Goal: Book appointment/travel/reservation

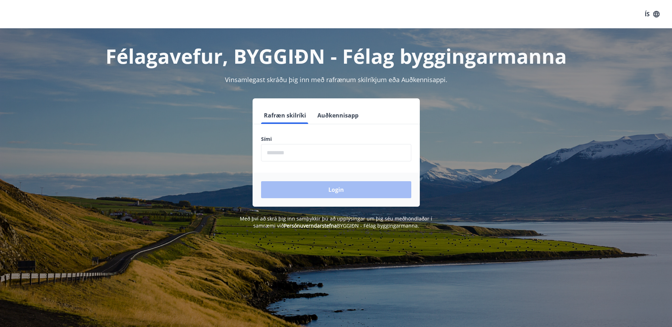
click at [325, 162] on form "Rafræn skilríki Auðkennisapp Sími ​ Login" at bounding box center [336, 157] width 167 height 100
click at [324, 154] on input "phone" at bounding box center [336, 152] width 150 height 17
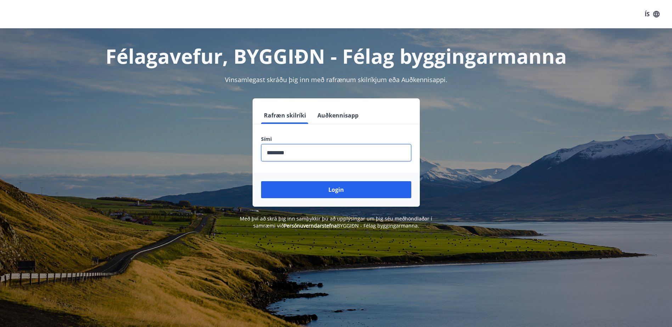
type input "********"
click at [261, 181] on button "Login" at bounding box center [336, 189] width 150 height 17
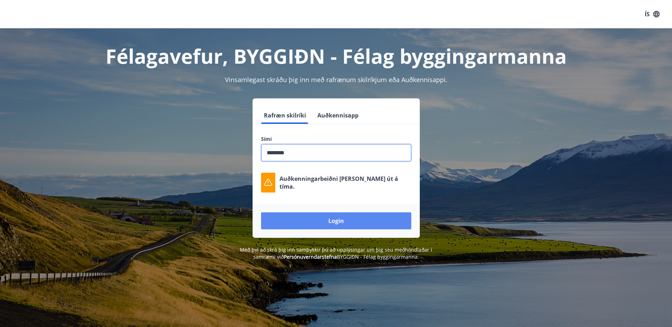
click at [327, 223] on button "Login" at bounding box center [336, 221] width 150 height 17
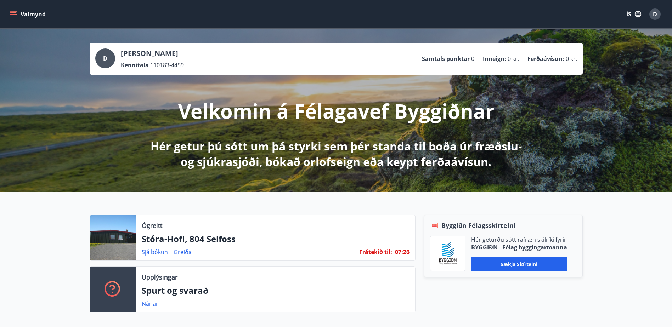
click at [142, 227] on p "Ógreitt" at bounding box center [152, 225] width 21 height 9
click at [391, 254] on span "Frátekið til :" at bounding box center [375, 252] width 33 height 8
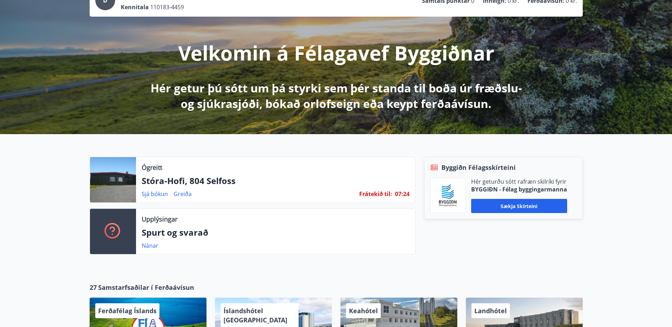
scroll to position [71, 0]
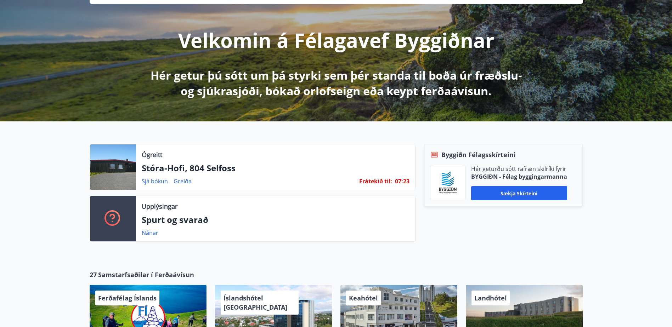
click at [157, 223] on p "Spurt og svarað" at bounding box center [276, 220] width 268 height 12
click at [133, 176] on div at bounding box center [113, 167] width 46 height 45
click at [161, 181] on link "Sjá bókun" at bounding box center [155, 182] width 26 height 8
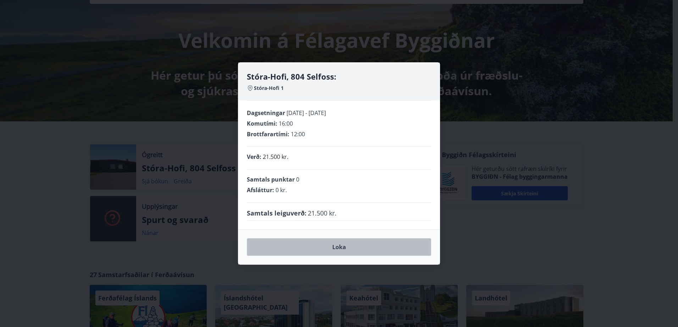
click at [310, 246] on button "Loka" at bounding box center [339, 247] width 184 height 18
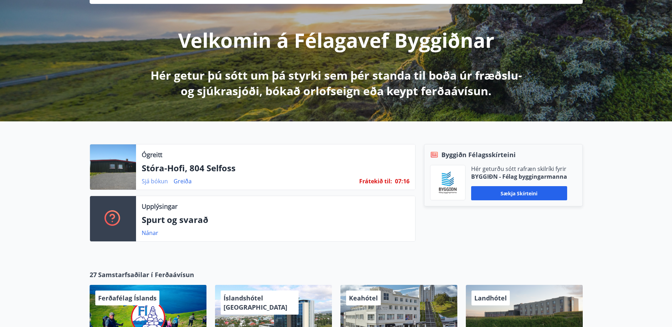
click at [150, 179] on link "Sjá bókun" at bounding box center [155, 182] width 26 height 8
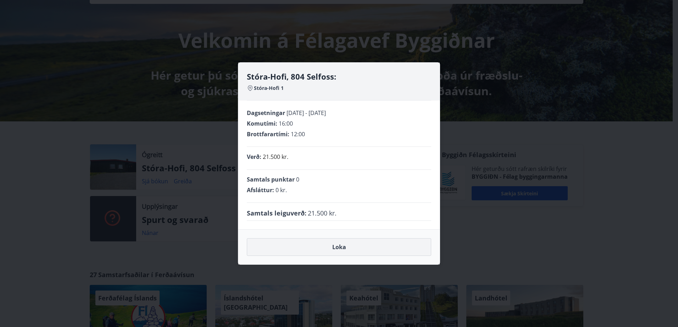
click at [342, 248] on button "Loka" at bounding box center [339, 247] width 184 height 18
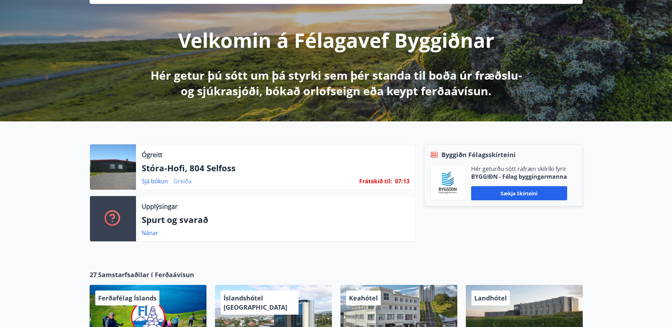
click at [183, 184] on link "Greiða" at bounding box center [183, 182] width 18 height 8
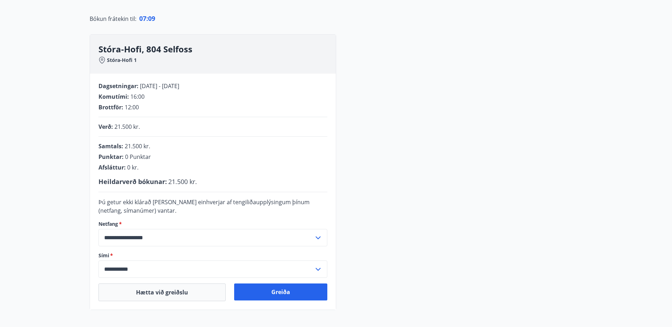
scroll to position [106, 0]
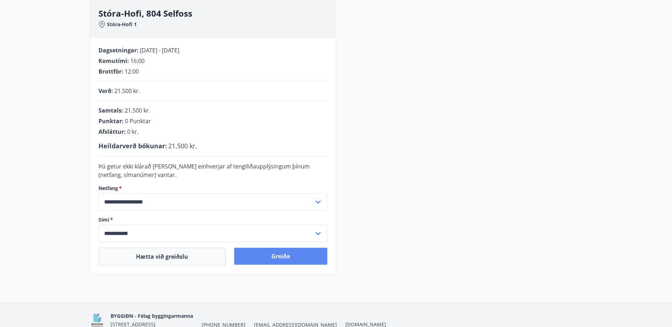
click at [279, 258] on button "Greiða" at bounding box center [280, 256] width 93 height 17
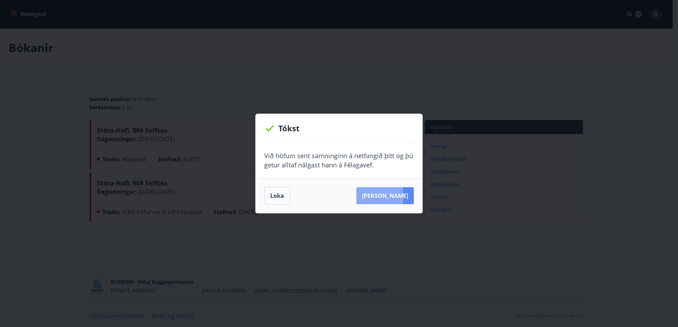
click at [375, 196] on button "Sjá samning" at bounding box center [384, 195] width 57 height 17
click at [385, 196] on button "Sjá samning" at bounding box center [384, 195] width 57 height 17
click at [268, 200] on button "Loka" at bounding box center [277, 196] width 26 height 18
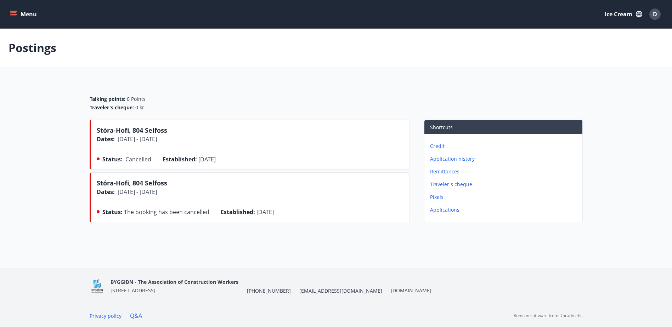
click at [42, 46] on p "Postings" at bounding box center [33, 48] width 48 height 16
click at [23, 13] on font "Menu" at bounding box center [29, 14] width 16 height 8
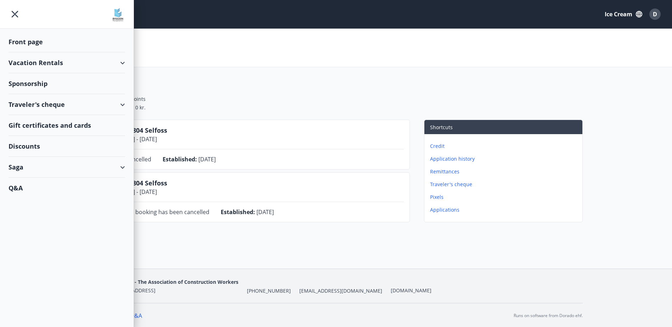
click at [199, 67] on main "Postings Talking points: 0 Points Traveler's cheque: 0 kr. Stóra-Hofi, 804 Self…" at bounding box center [336, 127] width 672 height 197
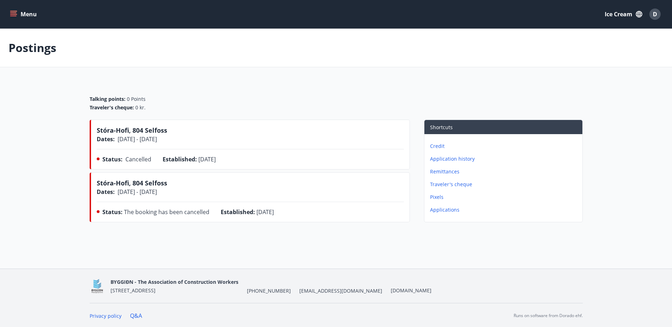
click at [449, 212] on p "Applications" at bounding box center [505, 210] width 150 height 7
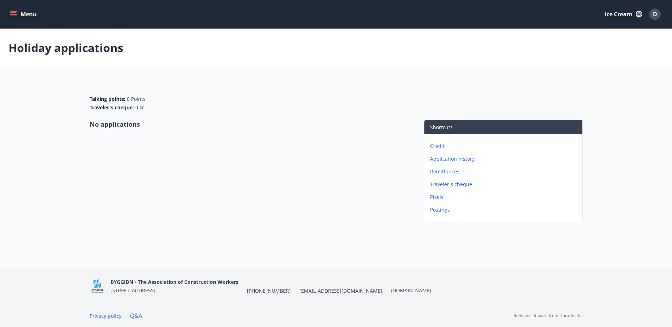
click at [445, 146] on p "Credit" at bounding box center [505, 146] width 150 height 7
click at [446, 144] on p "Application history" at bounding box center [505, 146] width 150 height 7
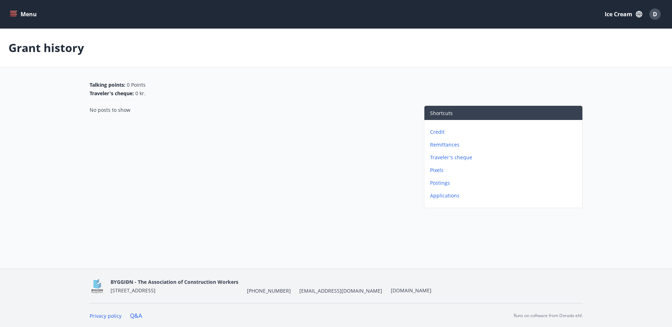
click at [445, 156] on p "Traveler's cheque" at bounding box center [505, 157] width 150 height 7
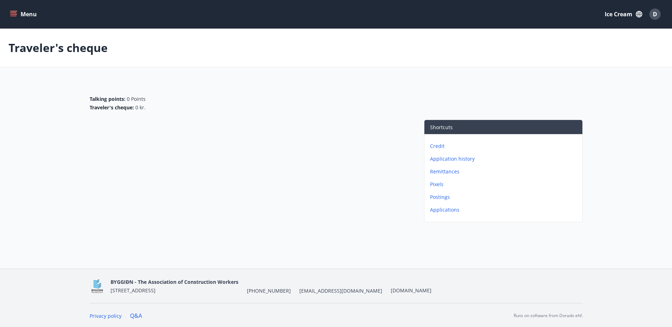
click at [441, 181] on div "Credit Application history Remittances Pixels Postings Applications" at bounding box center [504, 175] width 158 height 82
click at [440, 183] on p "Pixels" at bounding box center [505, 184] width 150 height 7
click at [442, 197] on p "Postings" at bounding box center [505, 197] width 150 height 7
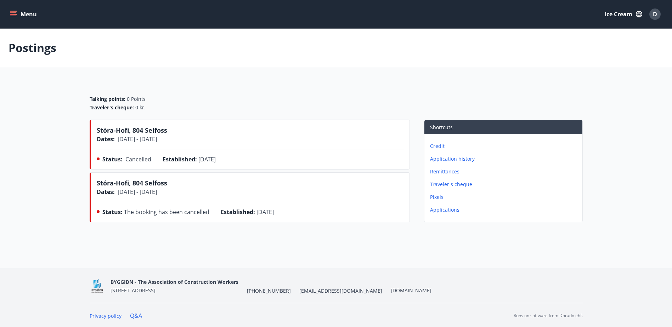
click at [21, 10] on font "Menu" at bounding box center [29, 14] width 16 height 8
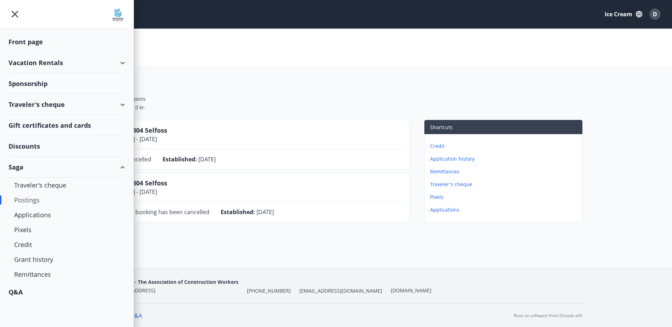
click at [39, 106] on div "Traveler's cheque" at bounding box center [67, 104] width 117 height 21
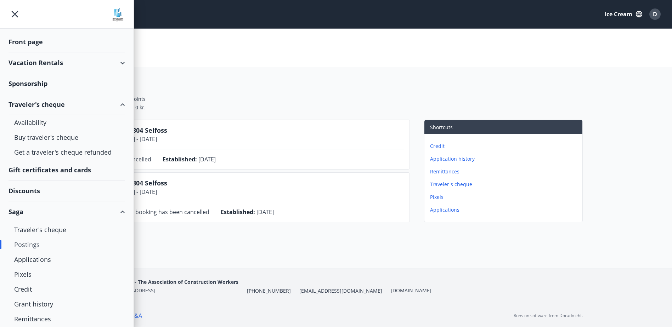
click at [64, 62] on div "Vacation Rentals" at bounding box center [67, 62] width 117 height 21
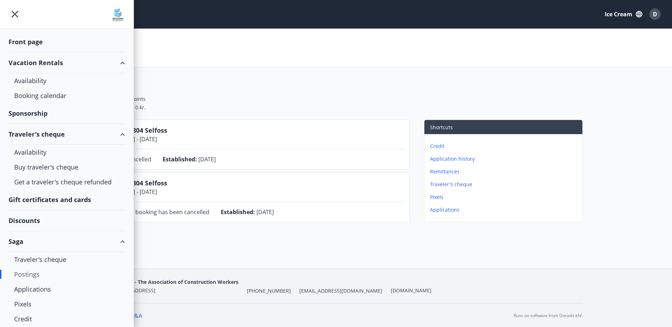
click at [39, 63] on div "Vacation Rentals" at bounding box center [67, 62] width 117 height 21
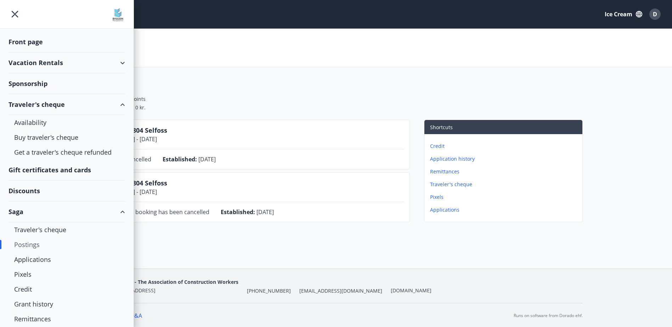
click at [39, 63] on div "Vacation Rentals" at bounding box center [67, 62] width 117 height 21
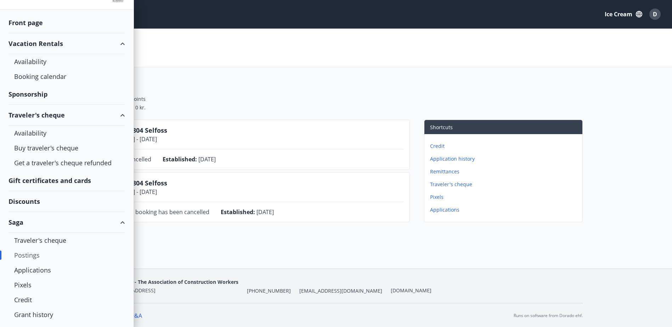
scroll to position [50, 0]
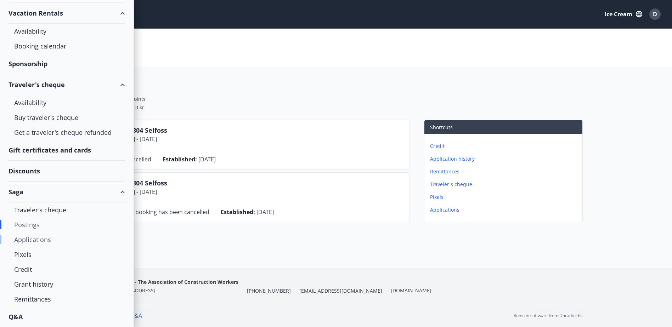
click at [40, 243] on div "Applications" at bounding box center [66, 239] width 105 height 15
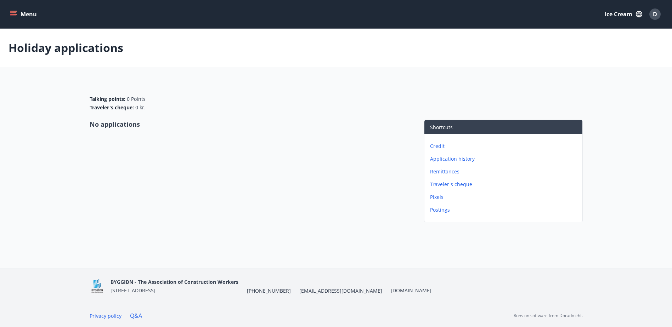
click at [19, 17] on button "Menu" at bounding box center [24, 14] width 31 height 13
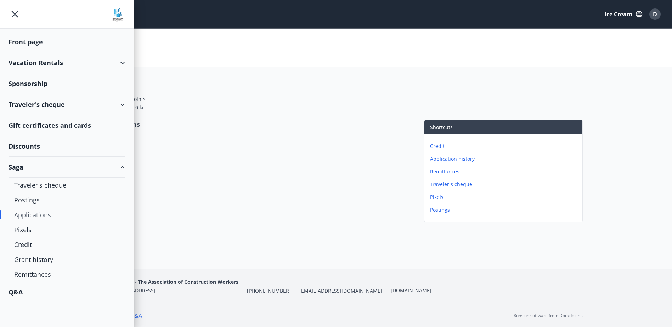
click at [26, 41] on div "Front page" at bounding box center [67, 42] width 117 height 21
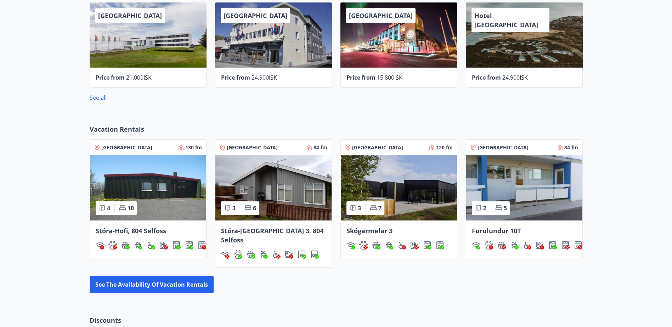
scroll to position [390, 0]
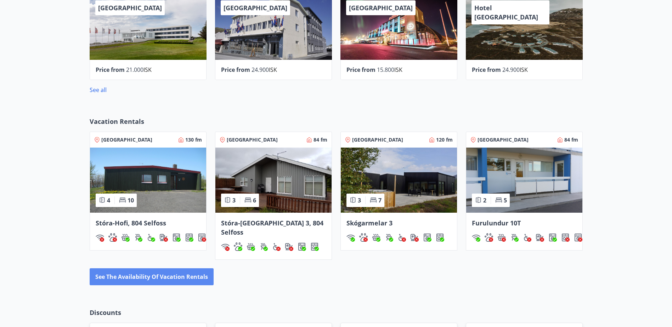
click at [195, 272] on button "See the availability of vacation rentals" at bounding box center [152, 277] width 124 height 17
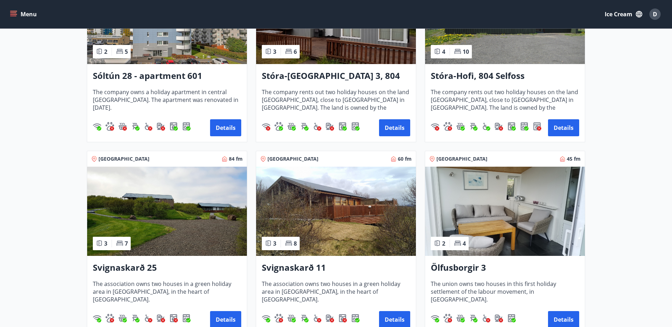
scroll to position [213, 0]
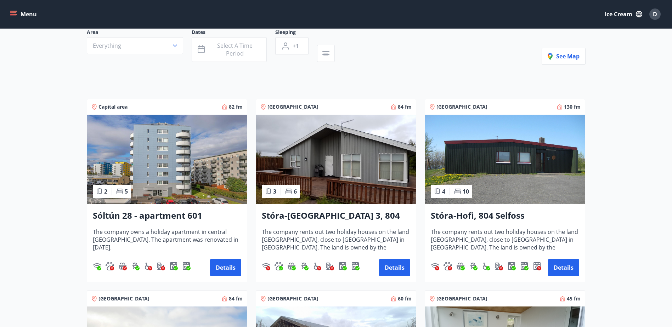
click at [523, 175] on img at bounding box center [505, 159] width 160 height 89
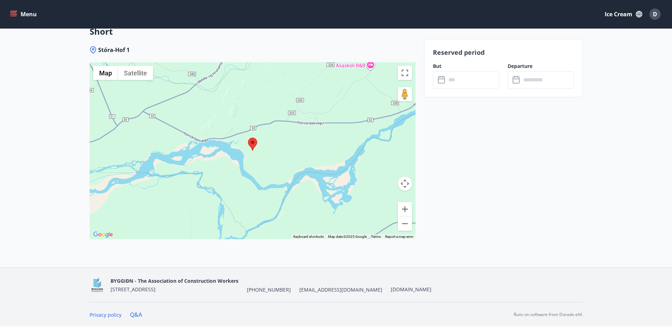
scroll to position [740, 0]
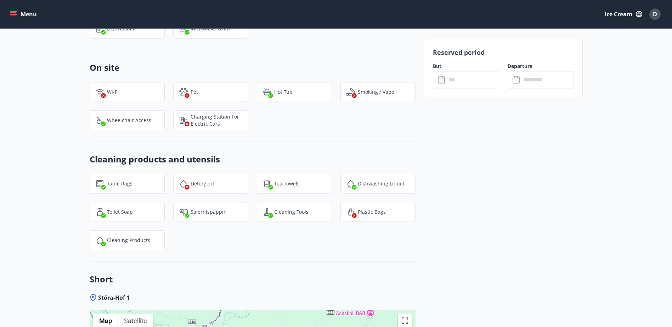
click at [450, 83] on input "text" at bounding box center [473, 79] width 53 height 17
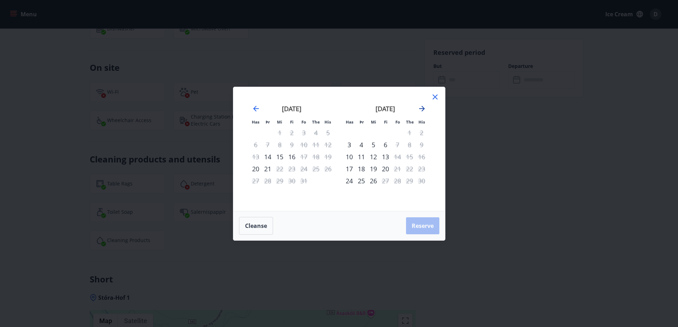
click at [423, 108] on icon "Move forward to switch to the next month." at bounding box center [422, 109] width 6 height 6
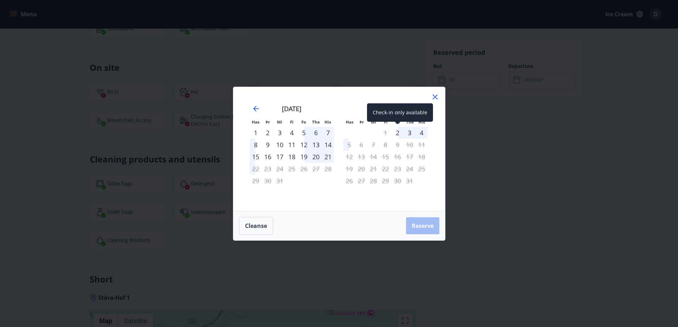
click at [397, 135] on div "2" at bounding box center [397, 133] width 12 height 12
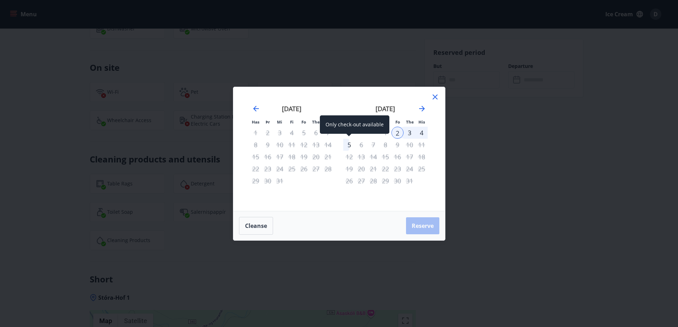
click at [347, 147] on div "5" at bounding box center [349, 145] width 12 height 12
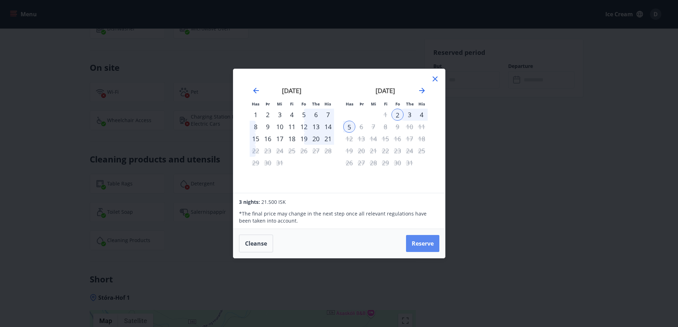
click at [414, 244] on button "Reserve" at bounding box center [422, 243] width 33 height 17
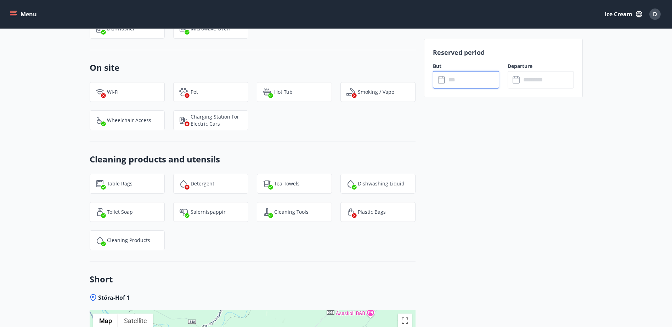
type input "******"
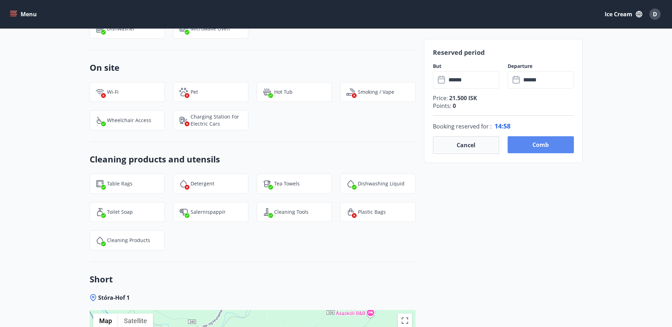
click at [545, 146] on button "Comb" at bounding box center [541, 144] width 66 height 17
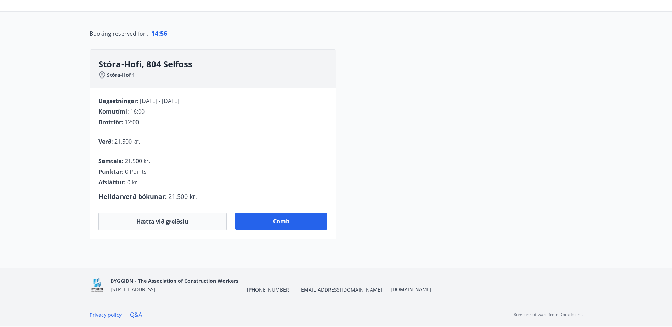
scroll to position [141, 0]
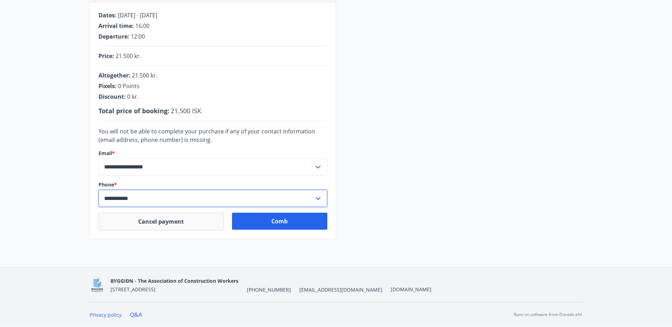
click at [155, 196] on input "**********" at bounding box center [206, 198] width 215 height 17
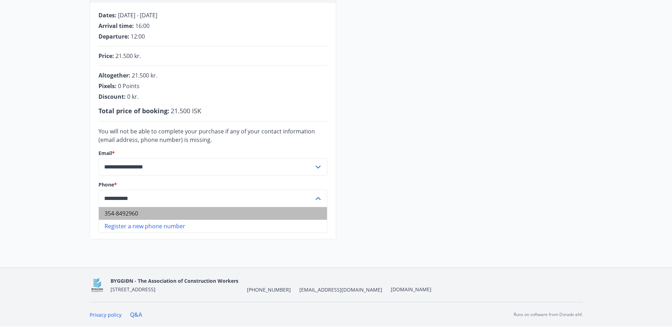
click at [139, 211] on li "354-8492960" at bounding box center [213, 213] width 228 height 13
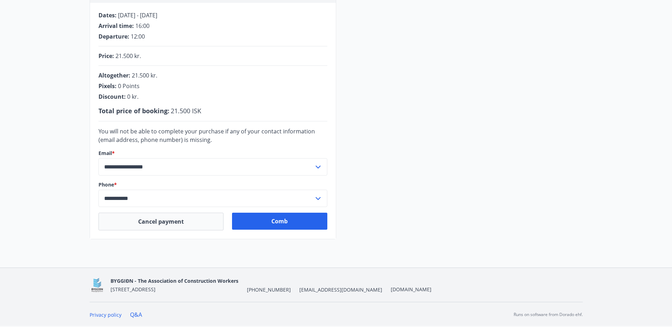
click at [191, 256] on div "**********" at bounding box center [336, 77] width 672 height 381
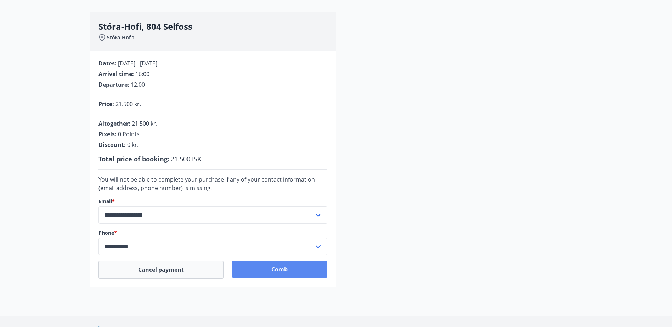
scroll to position [106, 0]
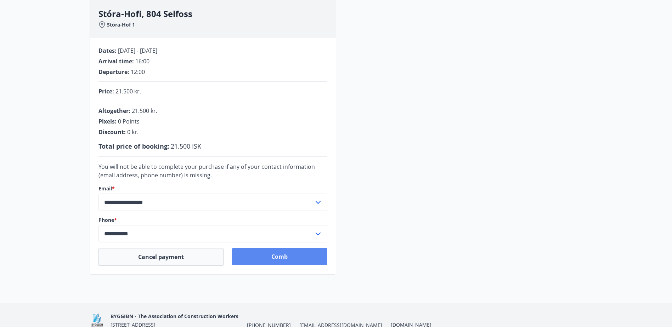
click at [308, 253] on button "Comb" at bounding box center [279, 256] width 95 height 17
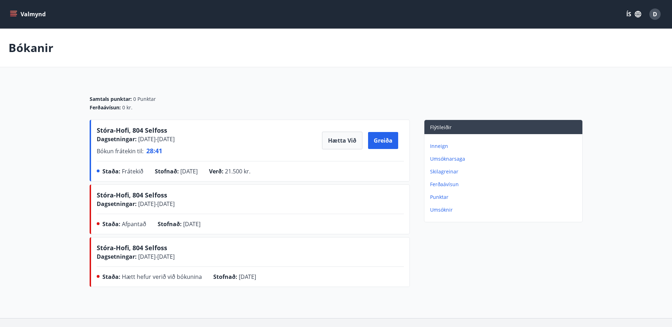
click at [39, 11] on button "Valmynd" at bounding box center [29, 14] width 40 height 13
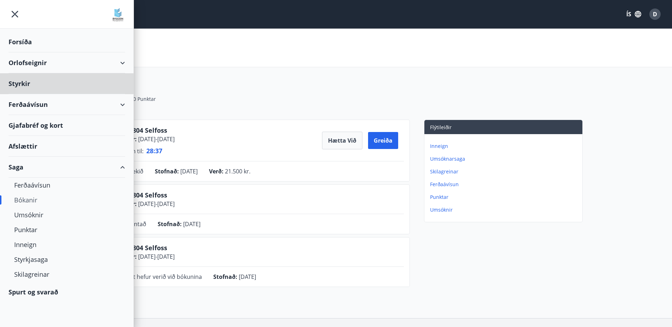
click at [17, 42] on div "Forsíða" at bounding box center [67, 42] width 117 height 21
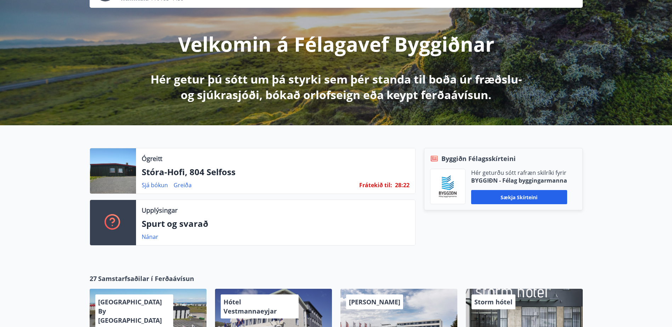
scroll to position [71, 0]
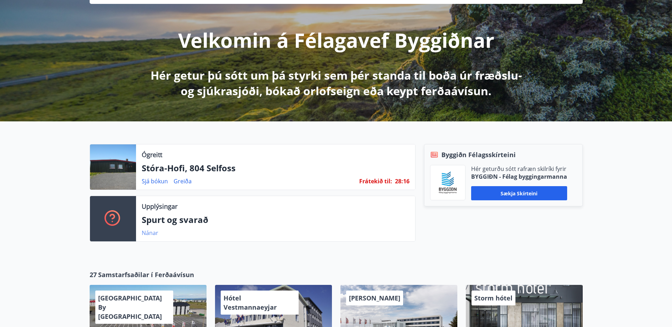
click at [157, 234] on link "Nánar" at bounding box center [150, 233] width 17 height 8
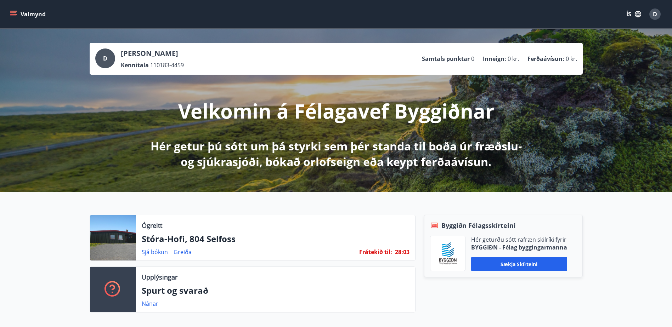
click at [26, 18] on button "Valmynd" at bounding box center [29, 14] width 40 height 13
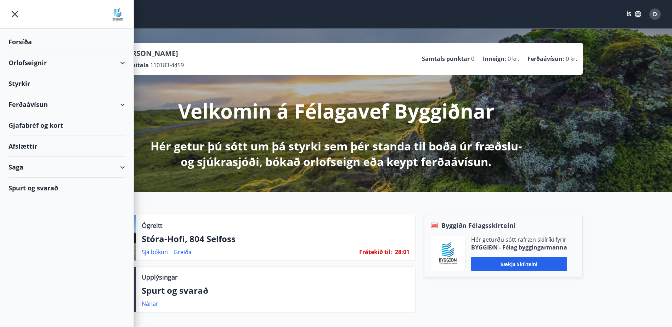
click at [66, 62] on div "Orlofseignir" at bounding box center [67, 62] width 117 height 21
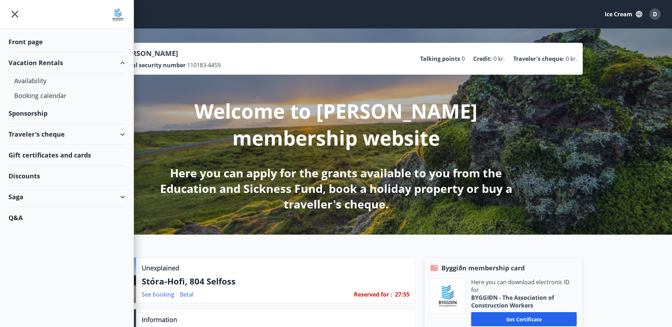
click at [90, 135] on div "Traveler's cheque" at bounding box center [67, 134] width 117 height 21
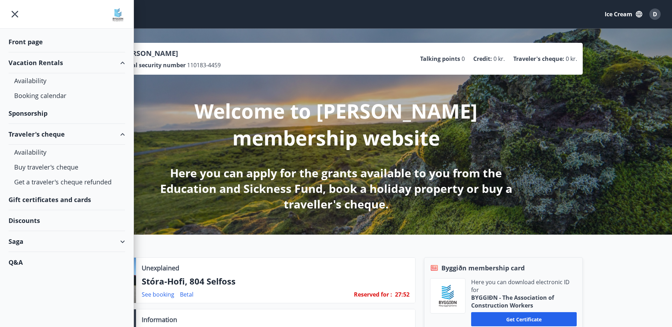
click at [90, 135] on div "Traveler's cheque" at bounding box center [67, 134] width 117 height 21
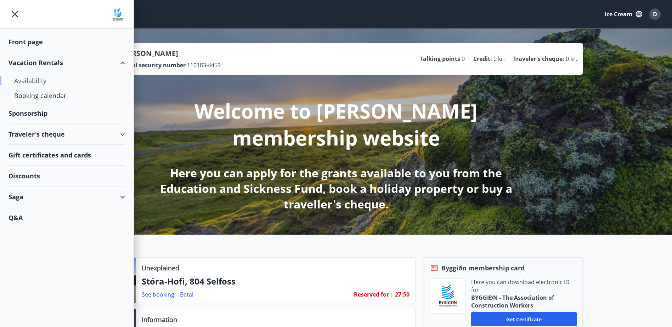
click at [69, 83] on div "Availability" at bounding box center [66, 80] width 105 height 15
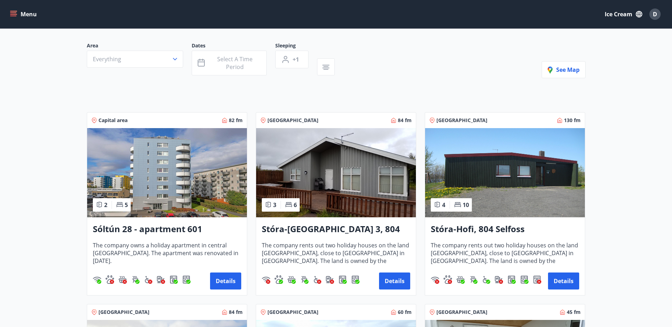
scroll to position [71, 0]
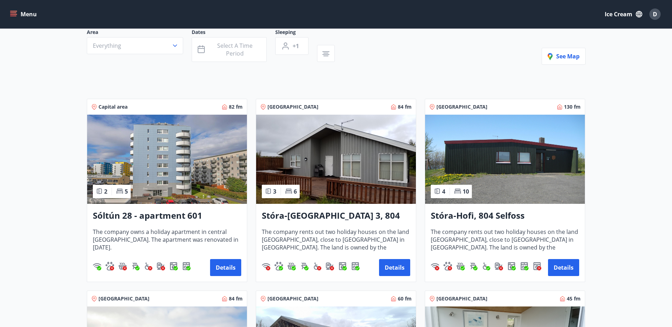
click at [507, 154] on img at bounding box center [505, 159] width 160 height 89
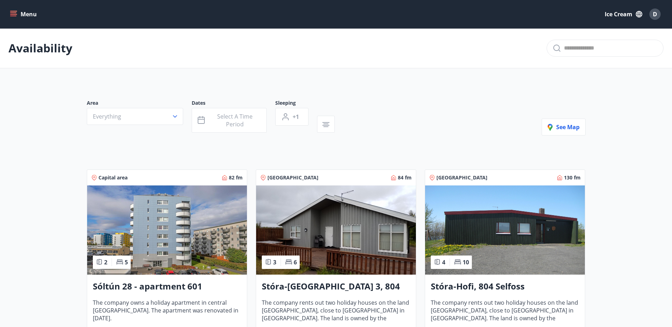
click at [12, 12] on icon "menu" at bounding box center [13, 12] width 6 height 1
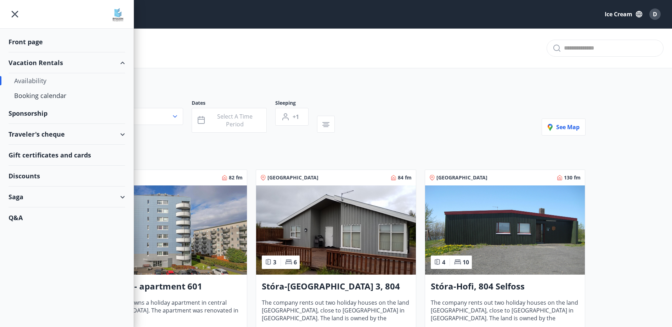
click at [23, 41] on div "Front page" at bounding box center [67, 42] width 117 height 21
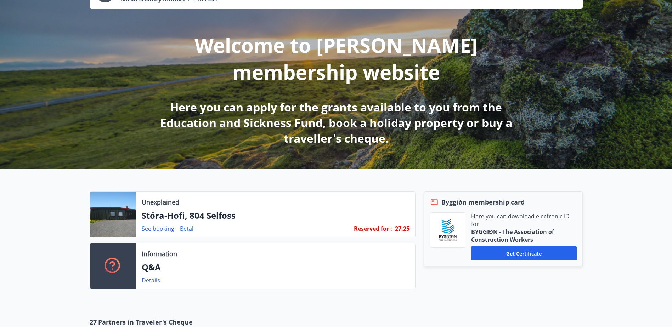
scroll to position [71, 0]
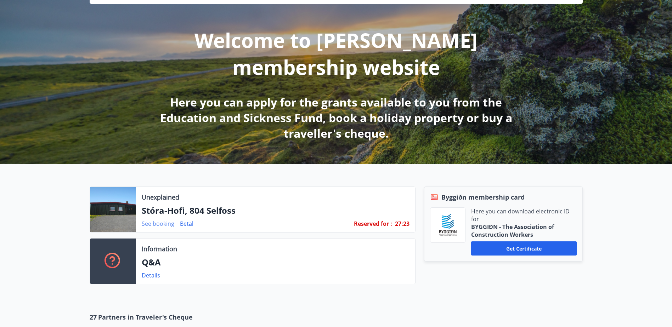
click at [165, 223] on link "See booking" at bounding box center [158, 224] width 33 height 8
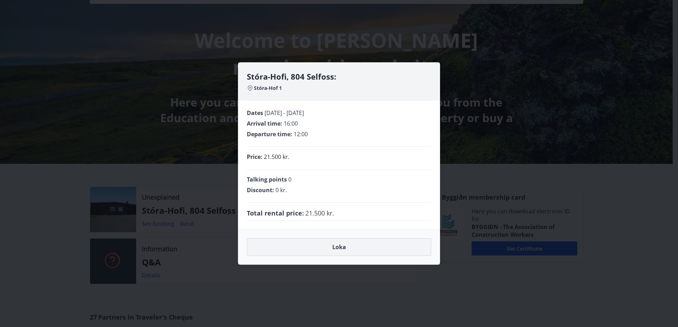
click at [296, 243] on button "Loka" at bounding box center [339, 247] width 184 height 18
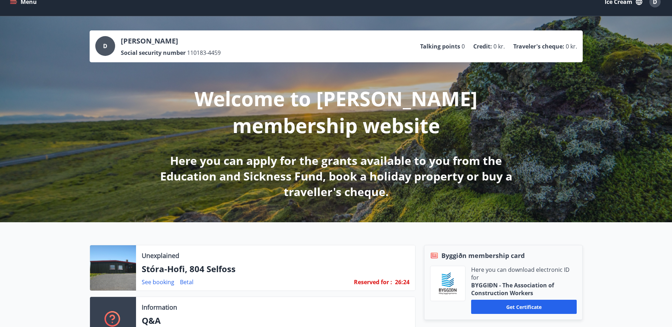
scroll to position [0, 0]
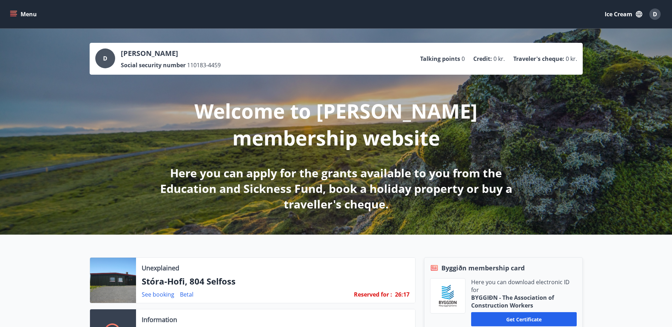
click at [15, 14] on icon "menu" at bounding box center [14, 14] width 8 height 1
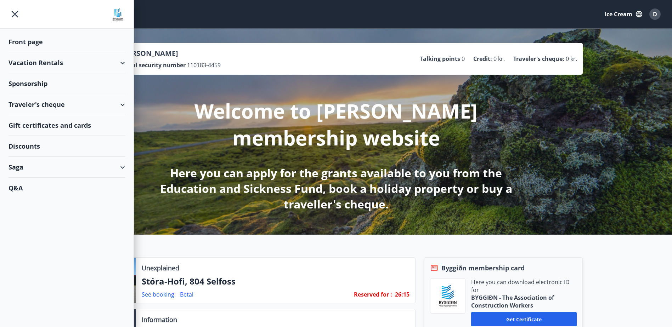
click at [14, 14] on icon "menu" at bounding box center [15, 14] width 7 height 7
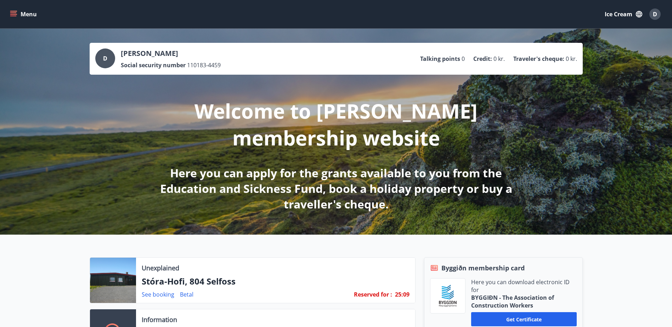
click at [14, 11] on icon "menu" at bounding box center [14, 11] width 8 height 1
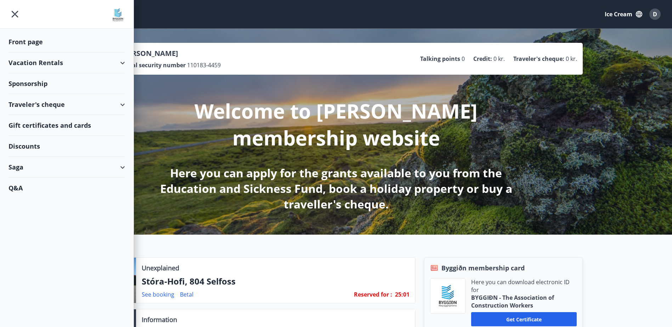
click at [116, 63] on div "Vacation Rentals" at bounding box center [67, 62] width 117 height 21
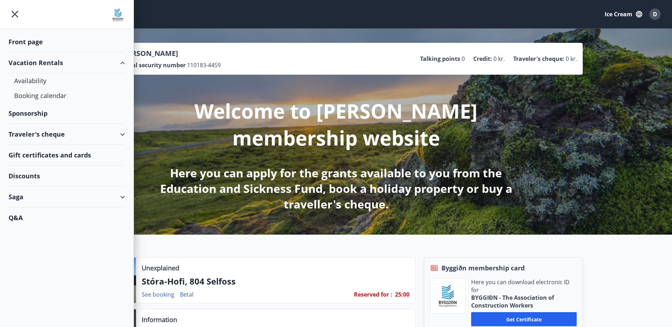
click at [116, 63] on div "Vacation Rentals" at bounding box center [67, 62] width 117 height 21
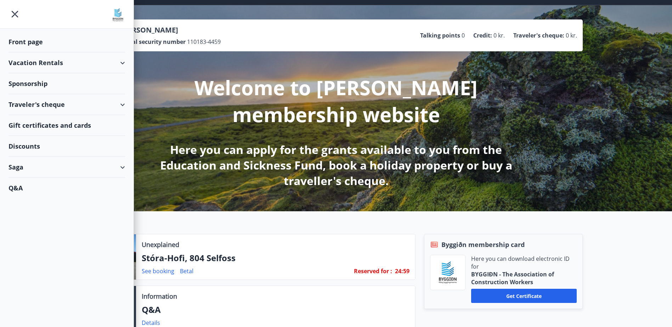
scroll to position [35, 0]
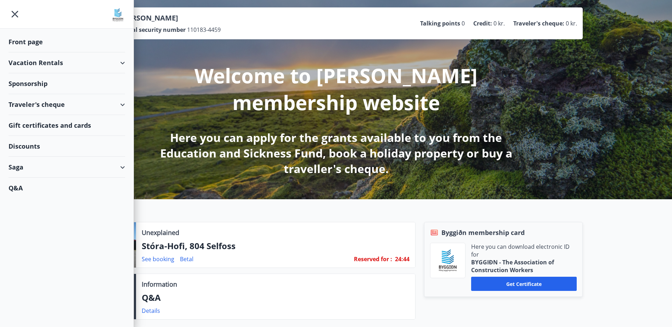
click at [69, 165] on div "Saga" at bounding box center [67, 167] width 117 height 21
click at [56, 188] on div "Traveler's cheque" at bounding box center [66, 185] width 105 height 15
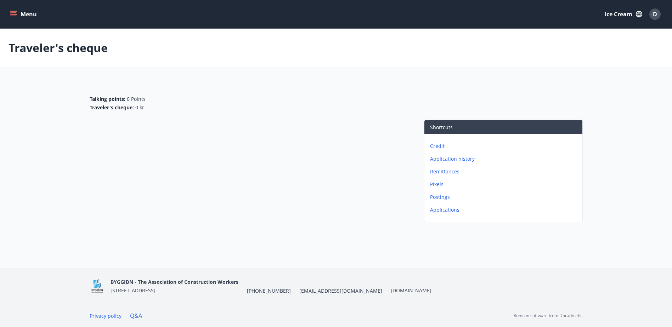
click at [17, 15] on icon "menu" at bounding box center [13, 14] width 7 height 7
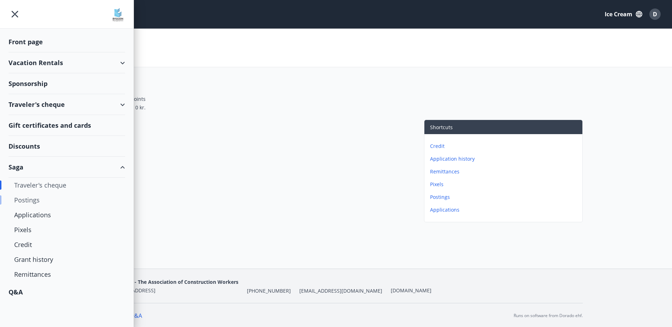
click at [42, 202] on div "Postings" at bounding box center [66, 200] width 105 height 15
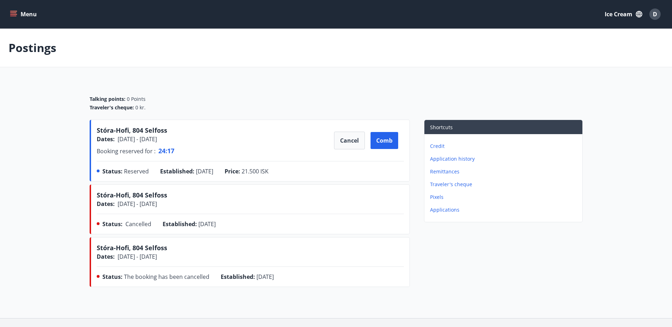
click at [461, 157] on p "Application history" at bounding box center [505, 159] width 150 height 7
click at [15, 14] on icon "menu" at bounding box center [13, 14] width 7 height 7
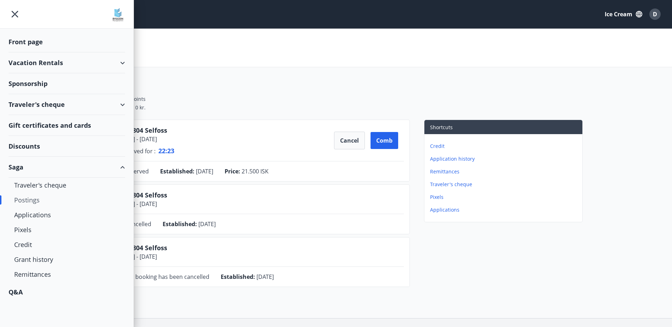
click at [23, 41] on div "Front page" at bounding box center [67, 42] width 117 height 21
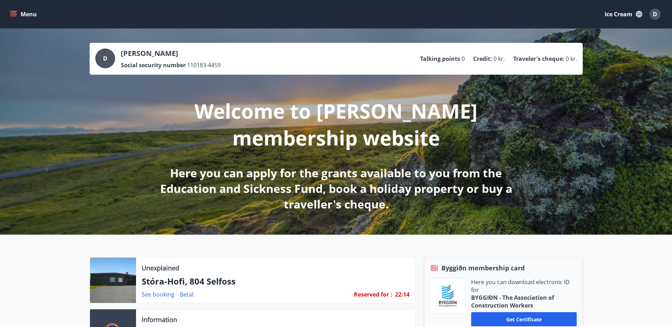
click at [24, 10] on button "Menu" at bounding box center [24, 14] width 31 height 13
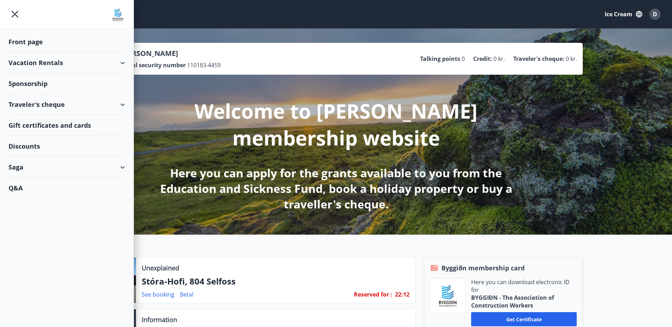
click at [28, 169] on div "Saga" at bounding box center [67, 167] width 117 height 21
click at [30, 189] on div "Traveler's cheque" at bounding box center [66, 185] width 105 height 15
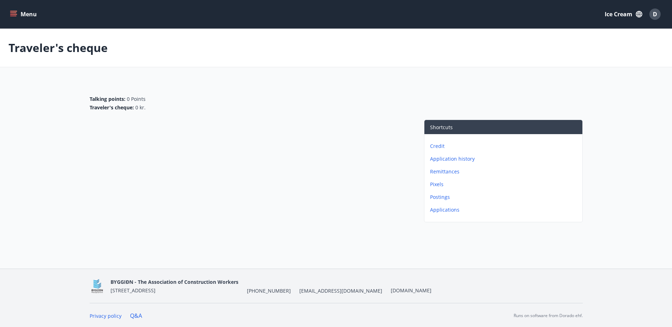
click at [22, 16] on font "Menu" at bounding box center [29, 14] width 16 height 8
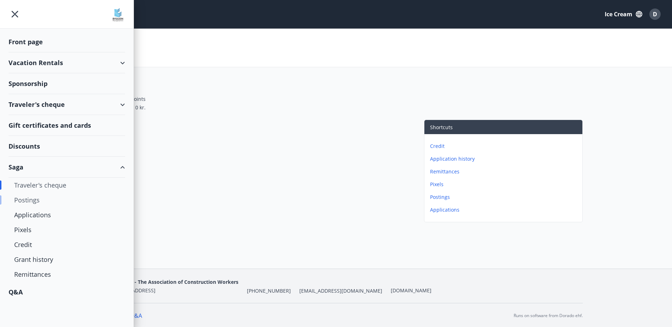
click at [44, 202] on div "Postings" at bounding box center [66, 200] width 105 height 15
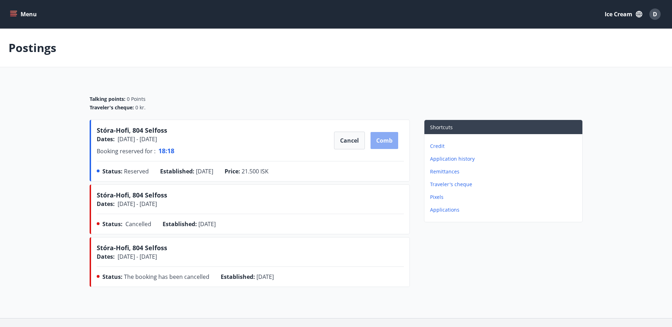
click at [383, 142] on button "Comb" at bounding box center [385, 140] width 28 height 17
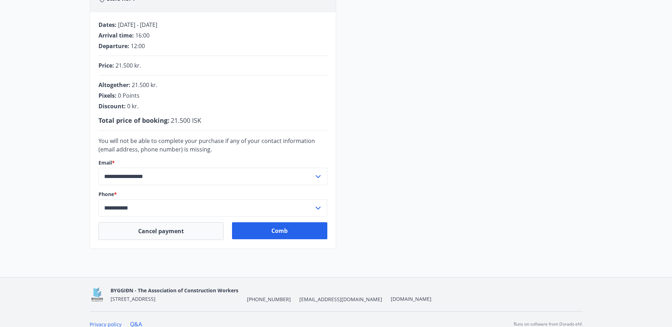
scroll to position [141, 0]
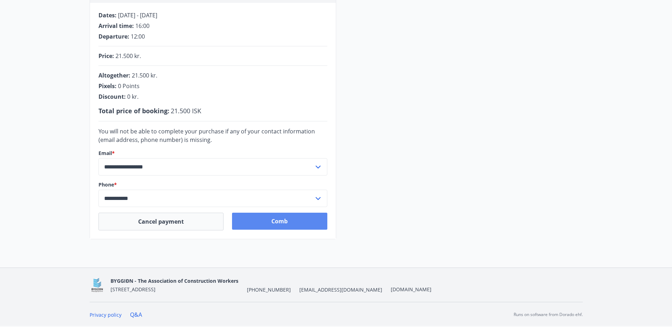
click at [278, 226] on button "Comb" at bounding box center [279, 221] width 95 height 17
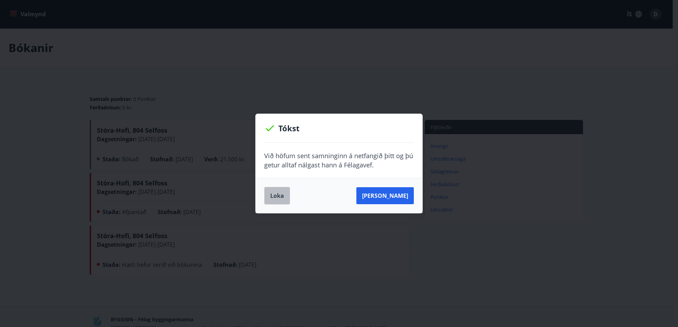
click at [274, 198] on button "Loka" at bounding box center [277, 196] width 26 height 18
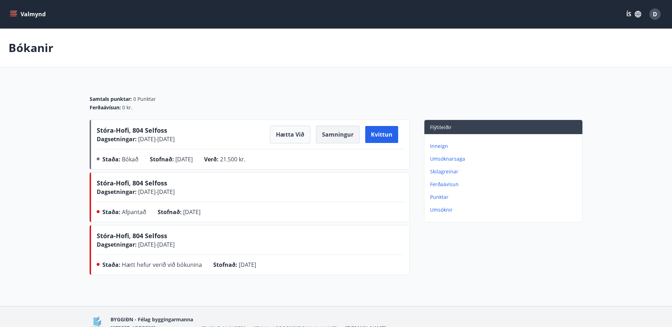
click at [324, 139] on button "Samningur" at bounding box center [338, 135] width 44 height 18
click at [377, 133] on button "Kvittun" at bounding box center [381, 134] width 33 height 17
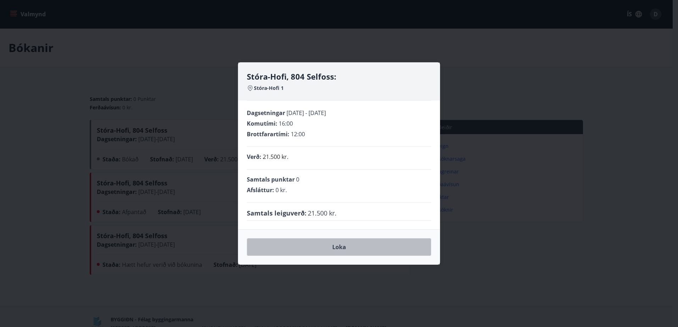
click at [358, 249] on button "Loka" at bounding box center [339, 247] width 184 height 18
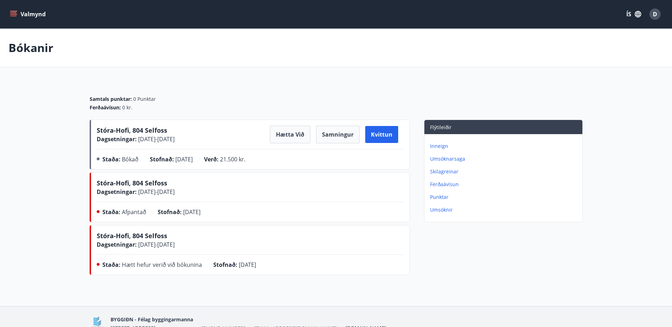
click at [414, 82] on div "Samtals punktar : 0 Punktar Ferðaávísun : 0 kr." at bounding box center [336, 101] width 493 height 38
click at [18, 12] on button "Valmynd" at bounding box center [29, 14] width 40 height 13
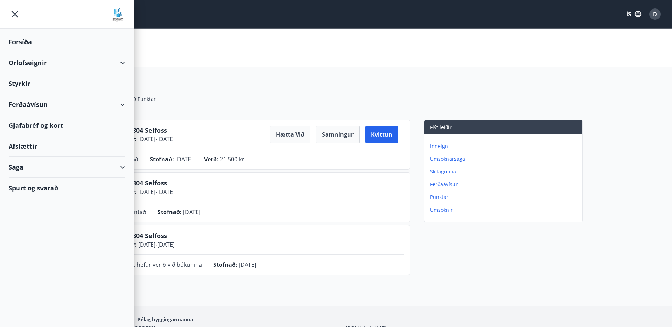
click at [209, 86] on div "Samtals punktar : 0 Punktar Ferðaávísun : 0 kr." at bounding box center [336, 101] width 493 height 38
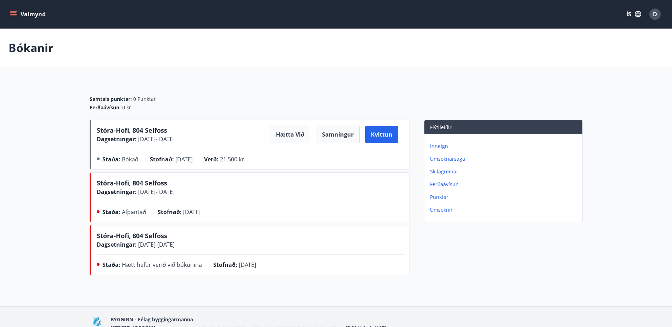
click at [15, 9] on button "Valmynd" at bounding box center [29, 14] width 40 height 13
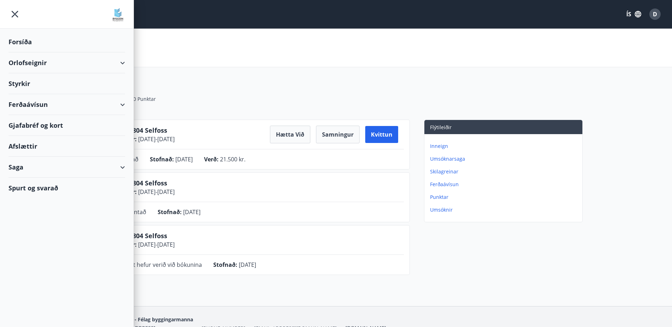
click at [117, 169] on div "Saga" at bounding box center [67, 167] width 117 height 21
click at [45, 186] on div "Ferðaávísun" at bounding box center [66, 185] width 105 height 15
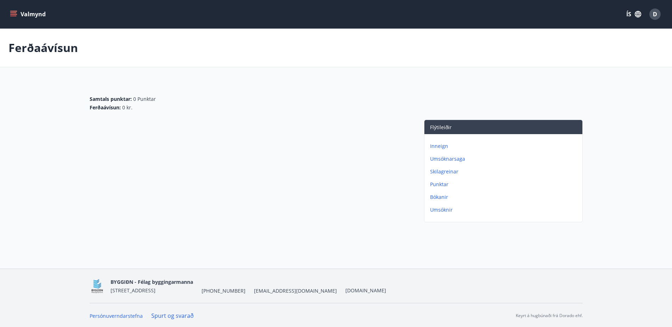
click at [10, 10] on button "Valmynd" at bounding box center [29, 14] width 40 height 13
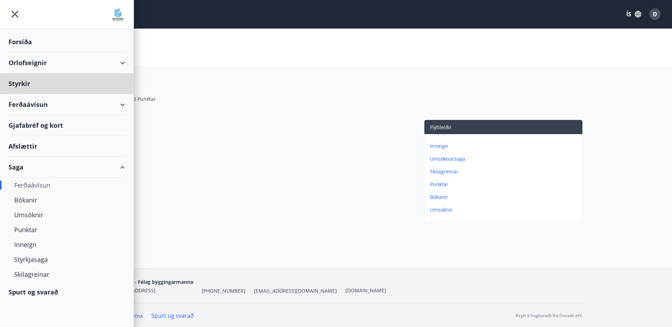
click at [26, 39] on div "Forsíða" at bounding box center [67, 42] width 117 height 21
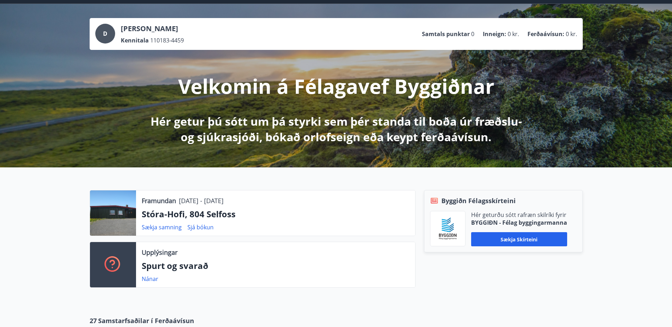
scroll to position [35, 0]
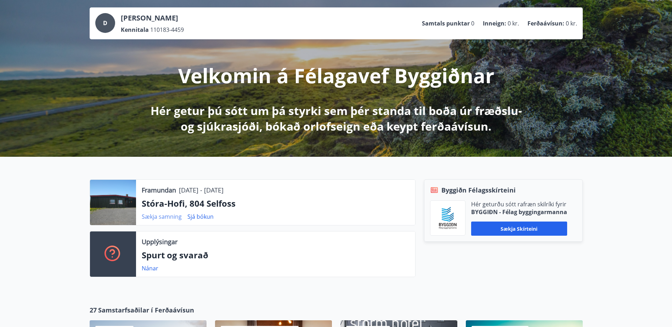
click at [158, 220] on link "Sækja samning" at bounding box center [162, 217] width 40 height 8
